Goal: Information Seeking & Learning: Learn about a topic

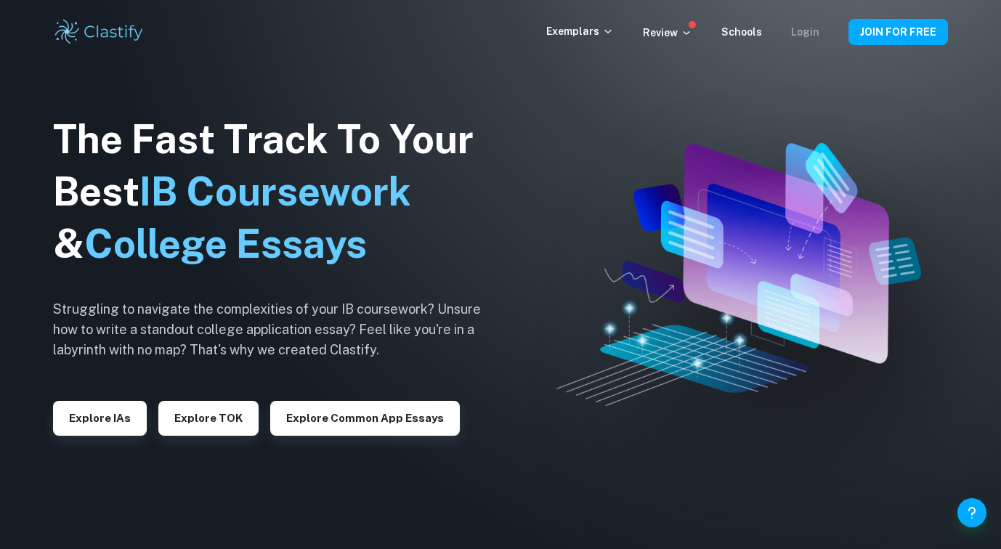
click at [814, 29] on link "Login" at bounding box center [805, 32] width 28 height 12
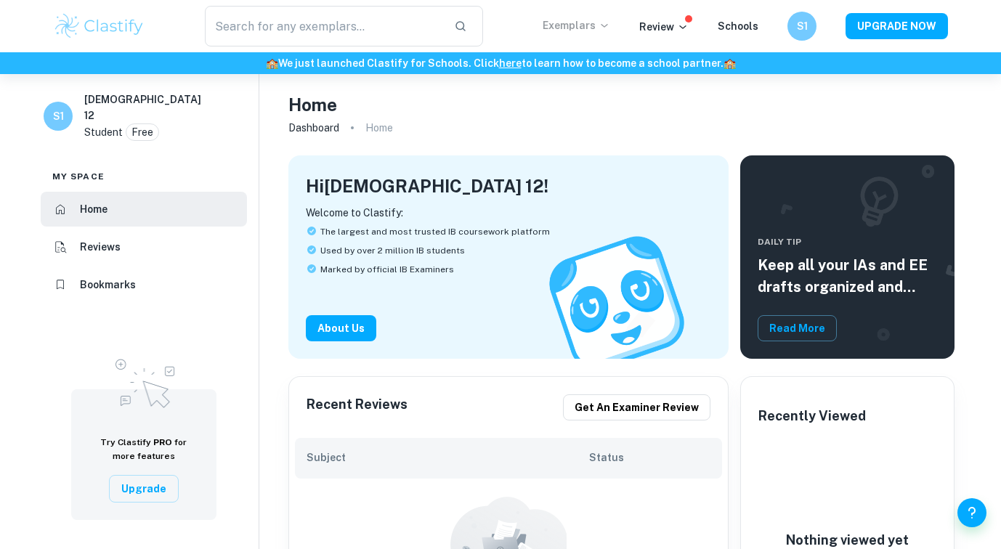
click at [607, 25] on icon at bounding box center [604, 26] width 7 height 4
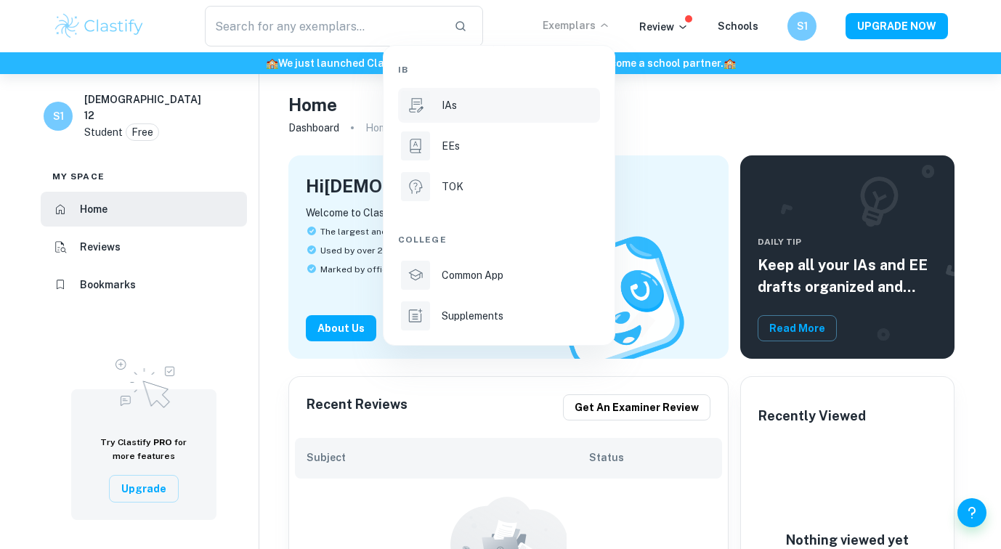
click at [530, 94] on li "IAs" at bounding box center [499, 105] width 202 height 35
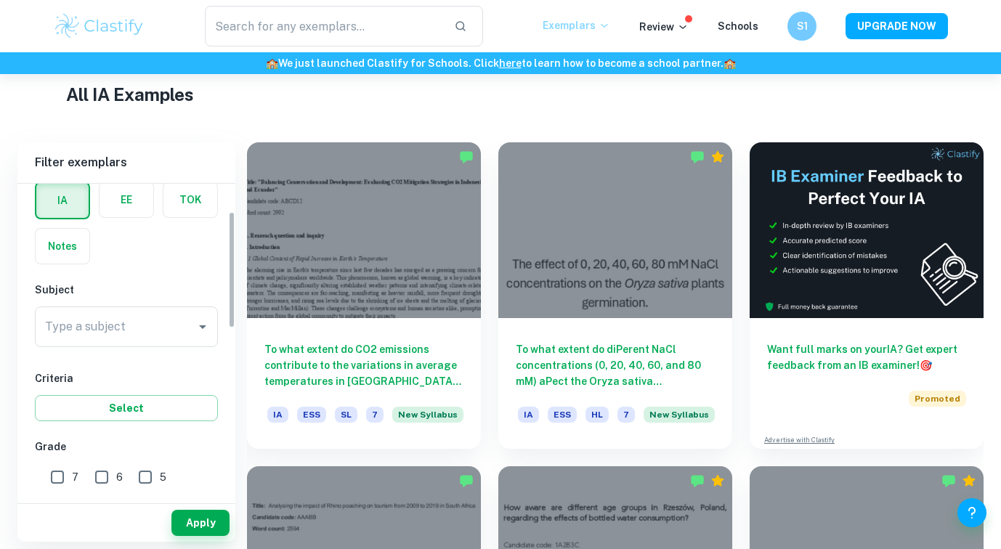
scroll to position [76, 0]
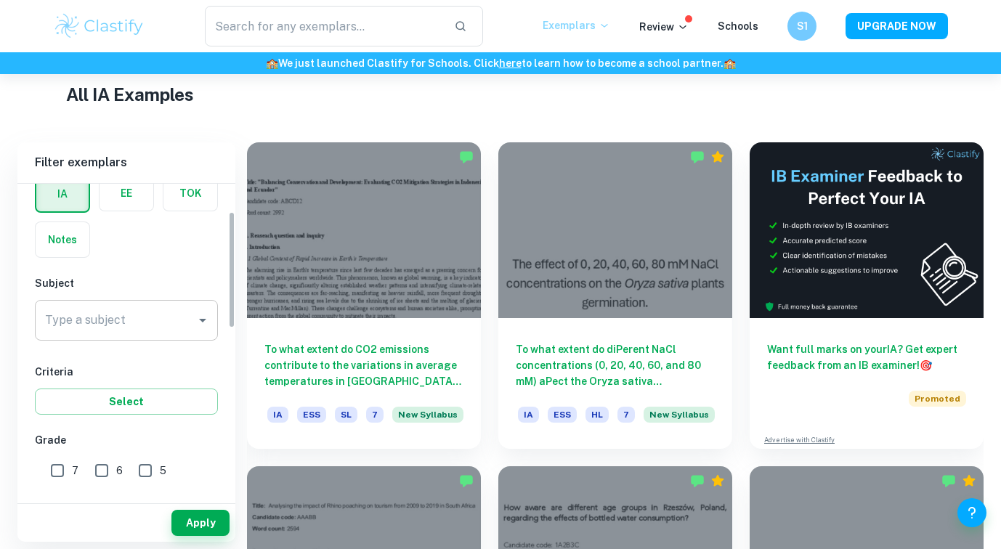
click at [171, 323] on input "Type a subject" at bounding box center [115, 321] width 148 height 28
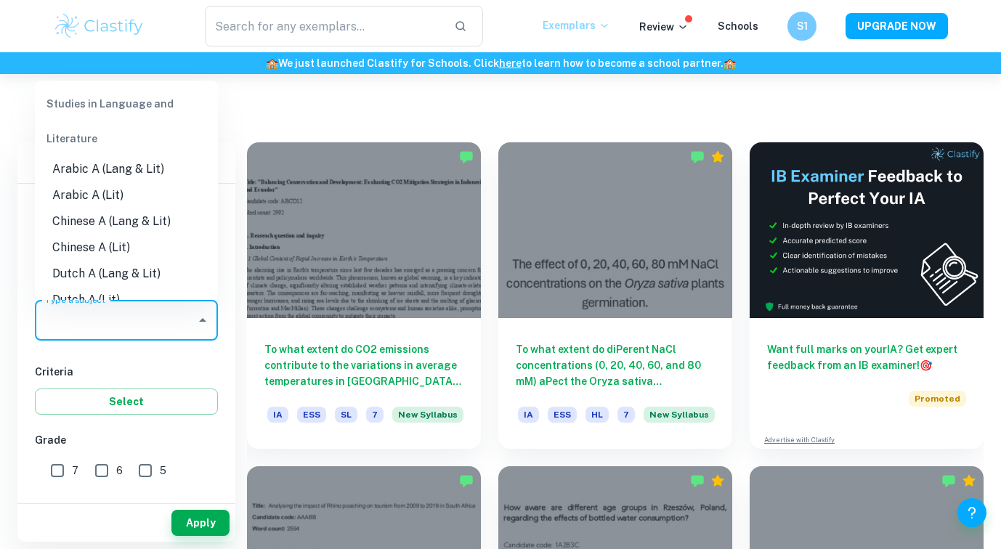
click at [206, 328] on icon "Close" at bounding box center [202, 320] width 17 height 17
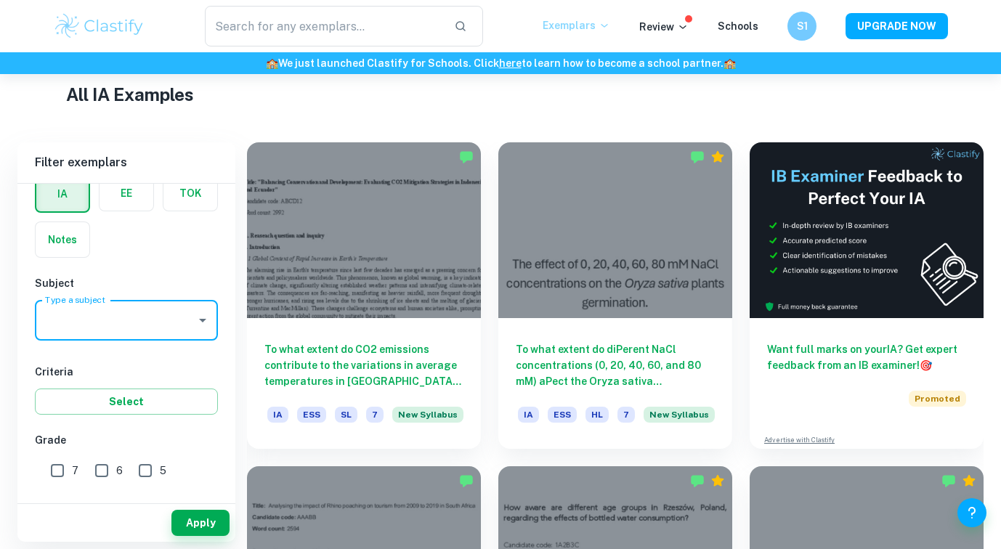
click at [202, 323] on icon "Open" at bounding box center [202, 320] width 17 height 17
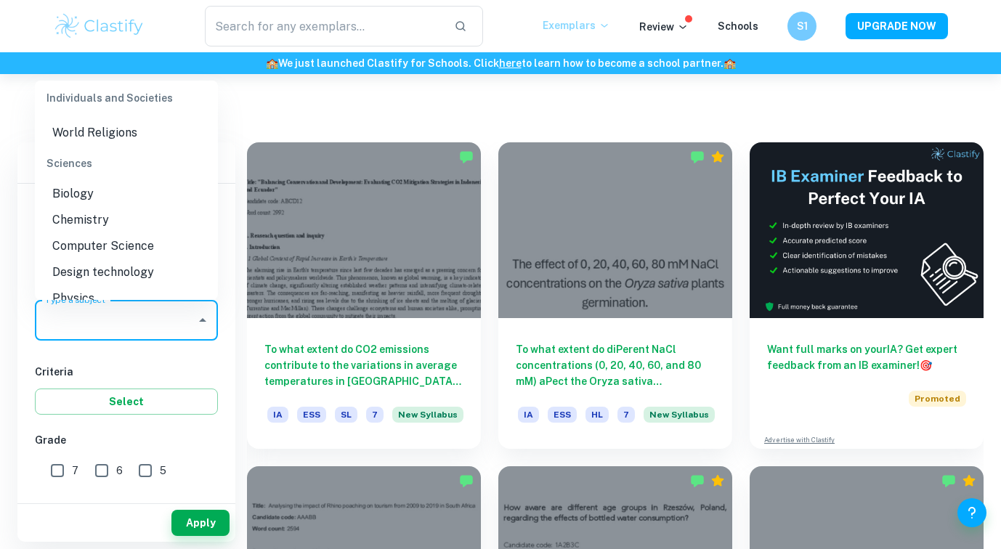
scroll to position [1725, 0]
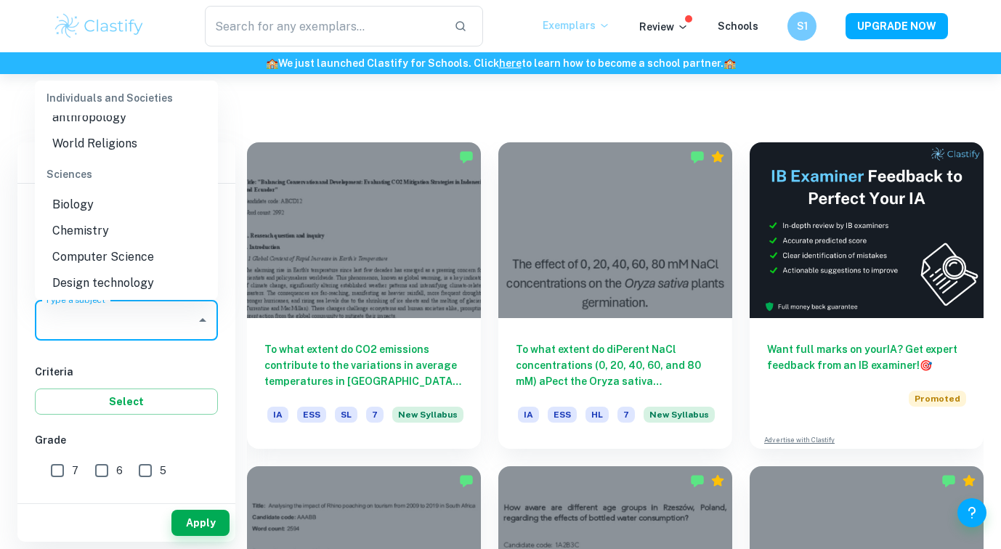
click at [159, 218] on li "Chemistry" at bounding box center [126, 231] width 183 height 26
type input "Chemistry"
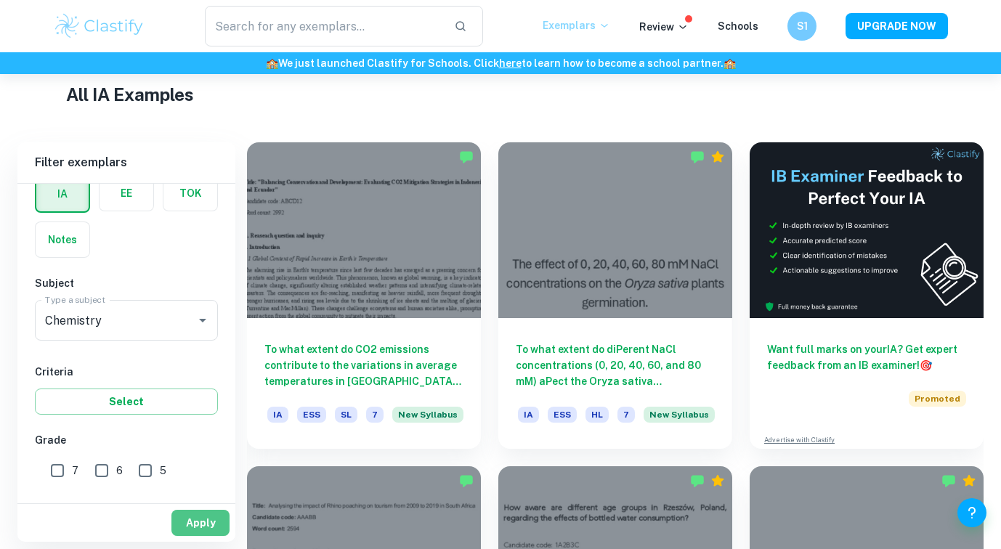
click at [190, 527] on button "Apply" at bounding box center [200, 523] width 58 height 26
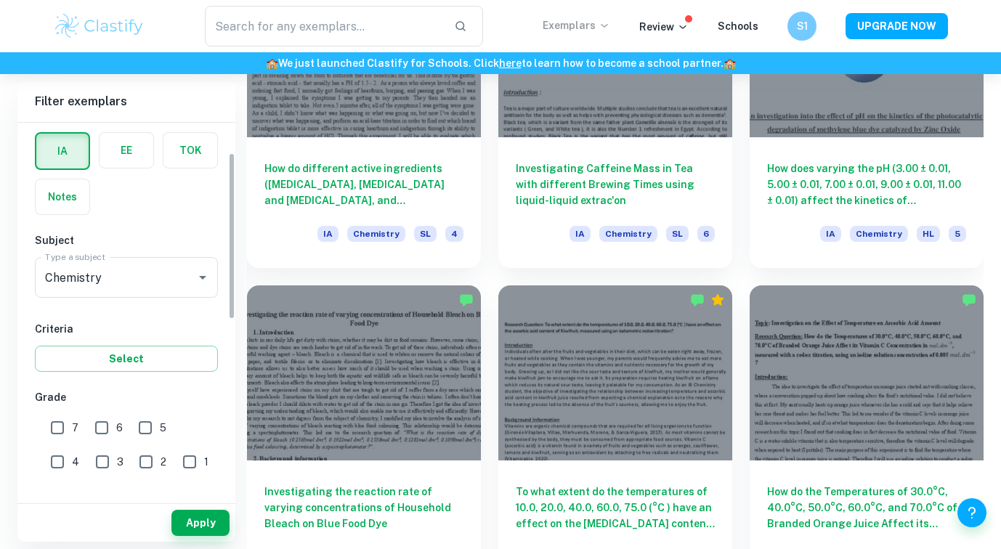
scroll to position [104, 0]
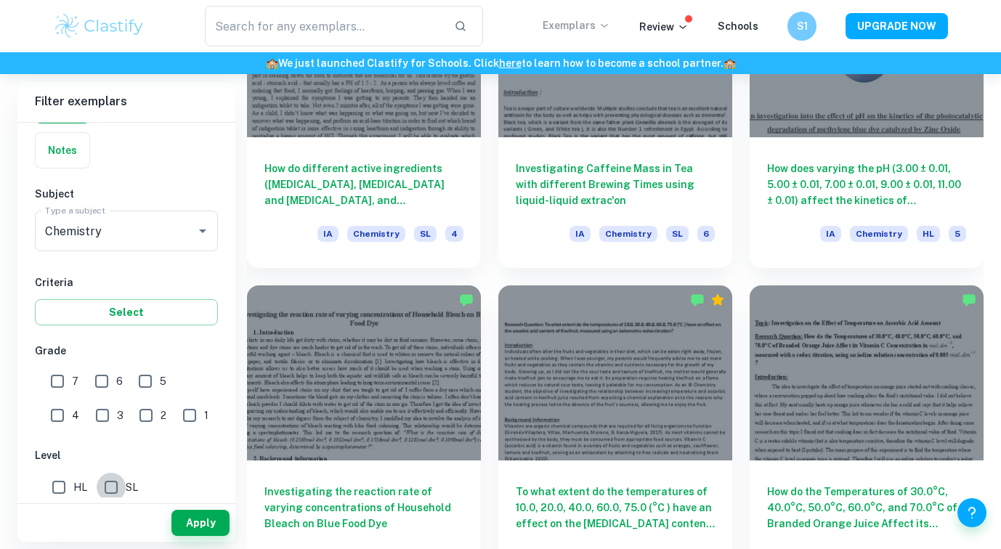
click at [110, 491] on input "SL" at bounding box center [111, 487] width 29 height 29
checkbox input "true"
click at [191, 520] on button "Apply" at bounding box center [200, 523] width 58 height 26
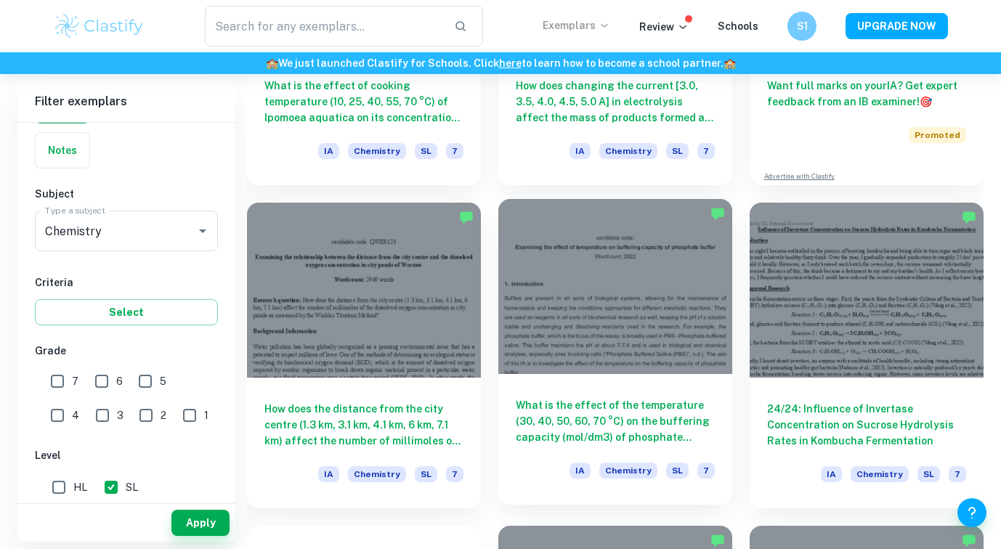
scroll to position [612, 0]
